Goal: Information Seeking & Learning: Learn about a topic

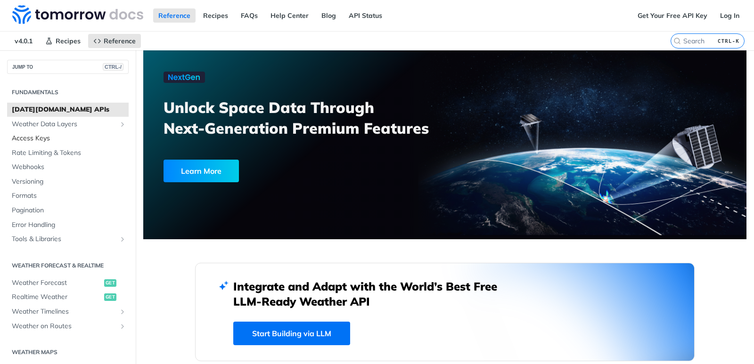
click at [45, 141] on span "Access Keys" at bounding box center [69, 138] width 115 height 9
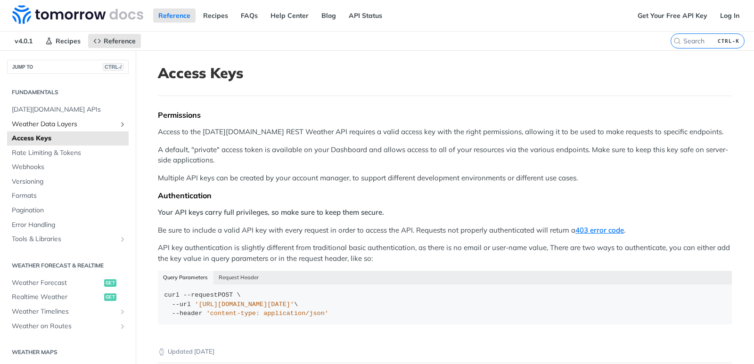
click at [51, 127] on span "Weather Data Layers" at bounding box center [64, 124] width 105 height 9
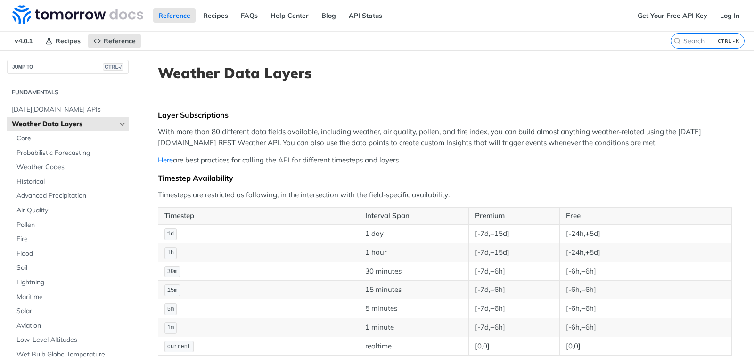
click at [77, 130] on link "Weather Data Layers" at bounding box center [68, 124] width 122 height 14
click at [77, 124] on span "Weather Data Layers" at bounding box center [64, 124] width 105 height 9
click at [119, 124] on icon "Hide subpages for Weather Data Layers" at bounding box center [123, 125] width 8 height 8
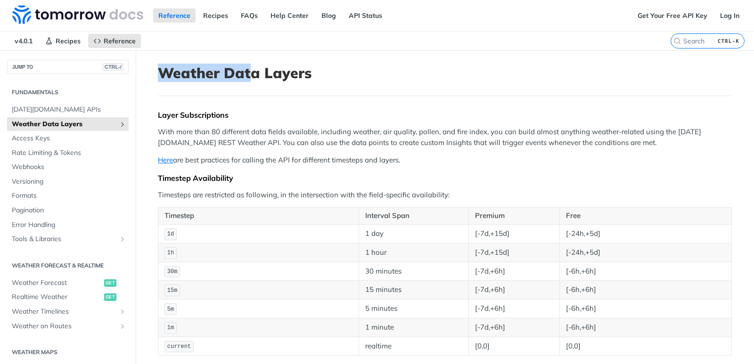
drag, startPoint x: 161, startPoint y: 73, endPoint x: 277, endPoint y: 100, distance: 118.6
